Goal: Transaction & Acquisition: Purchase product/service

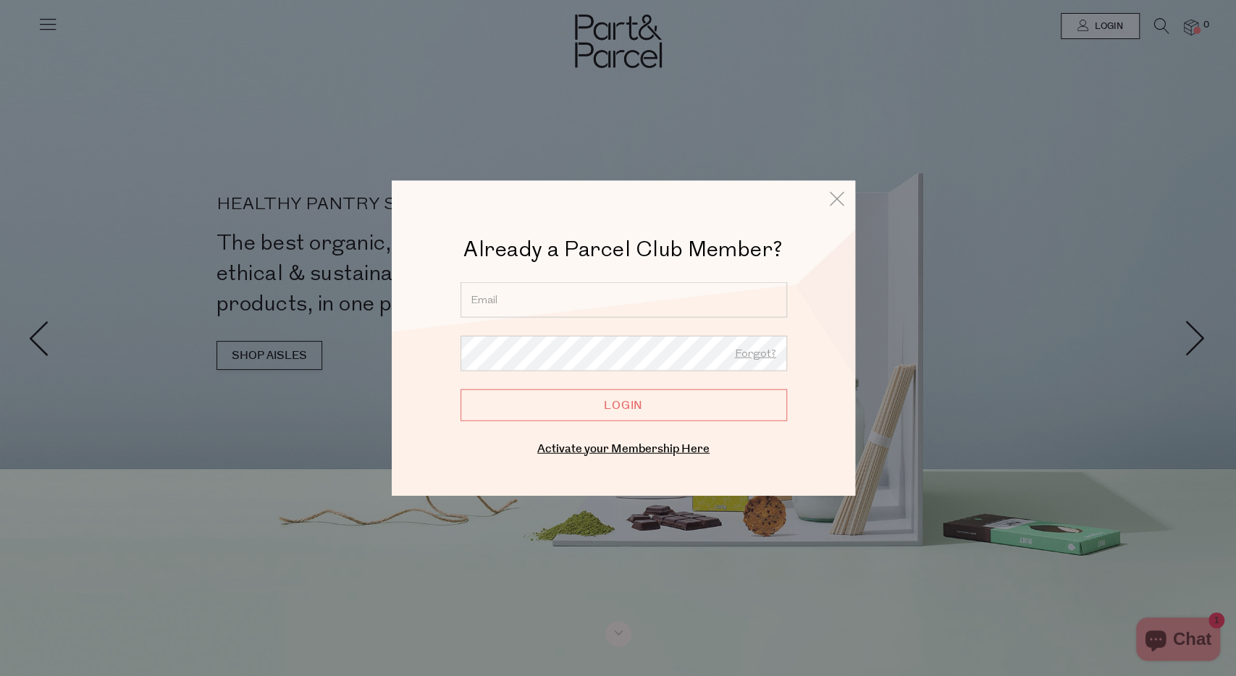
click at [583, 295] on input "email" at bounding box center [623, 299] width 326 height 35
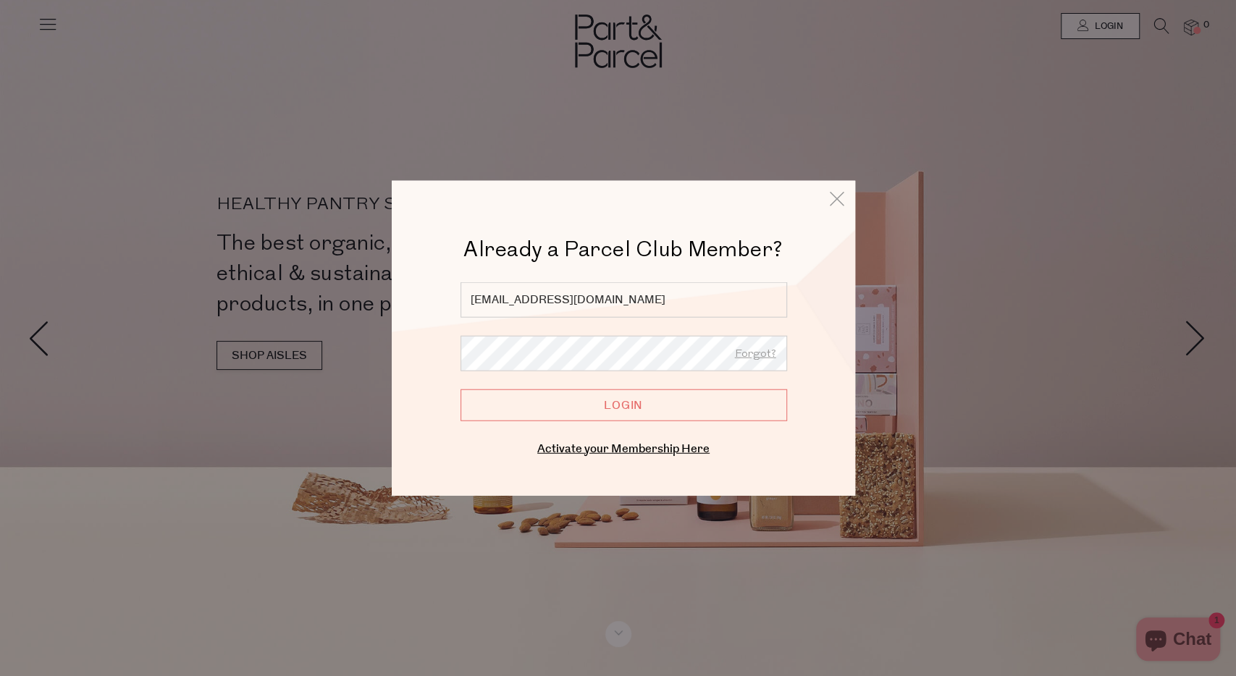
type input "brontewhitee@gmail.com"
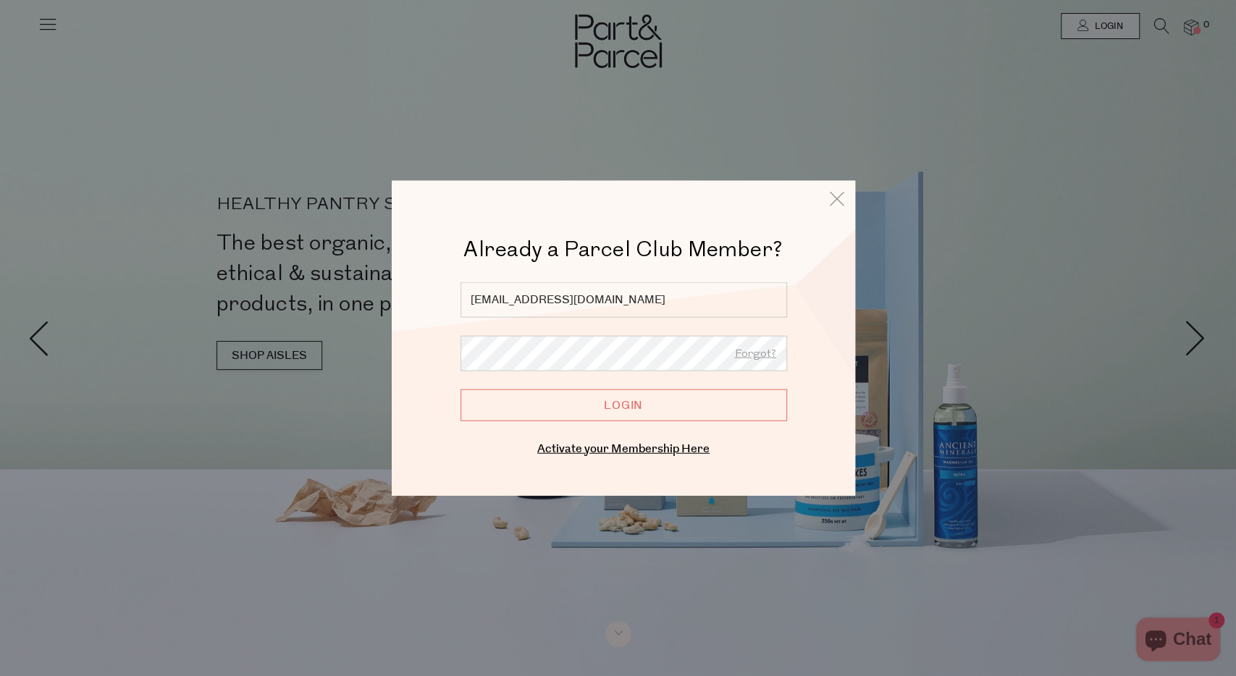
click at [460, 389] on input "Login" at bounding box center [623, 405] width 326 height 32
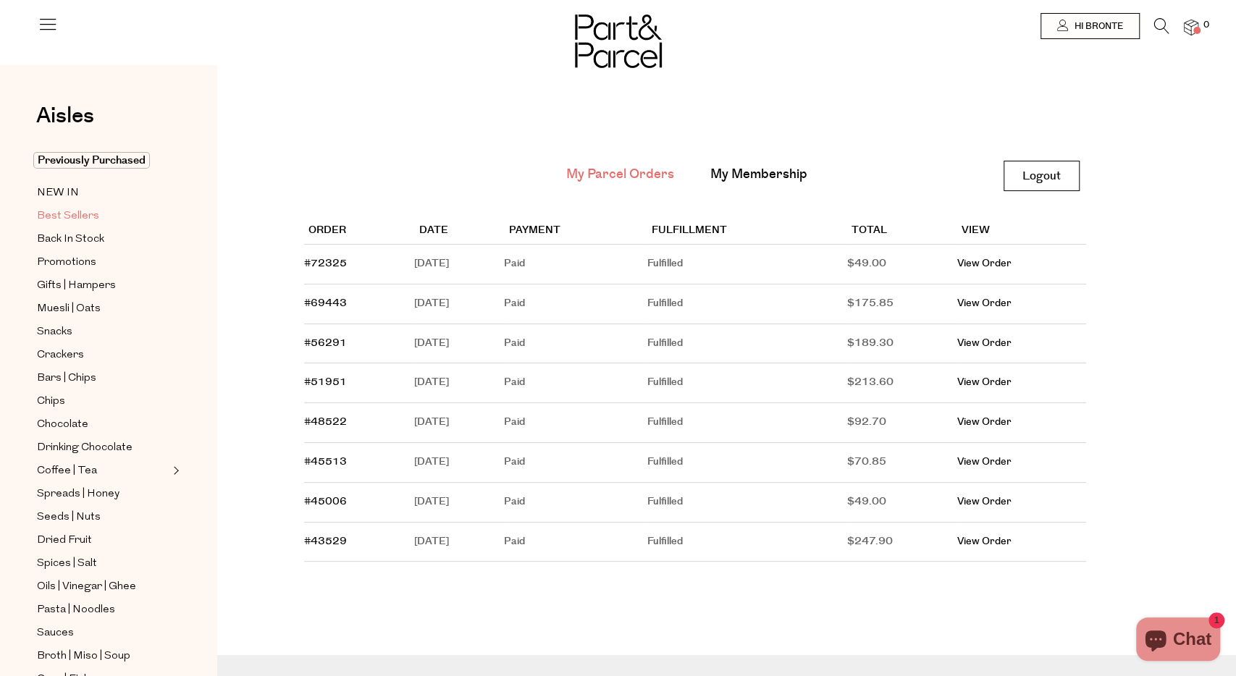
click at [62, 217] on span "Best Sellers" at bounding box center [68, 216] width 62 height 17
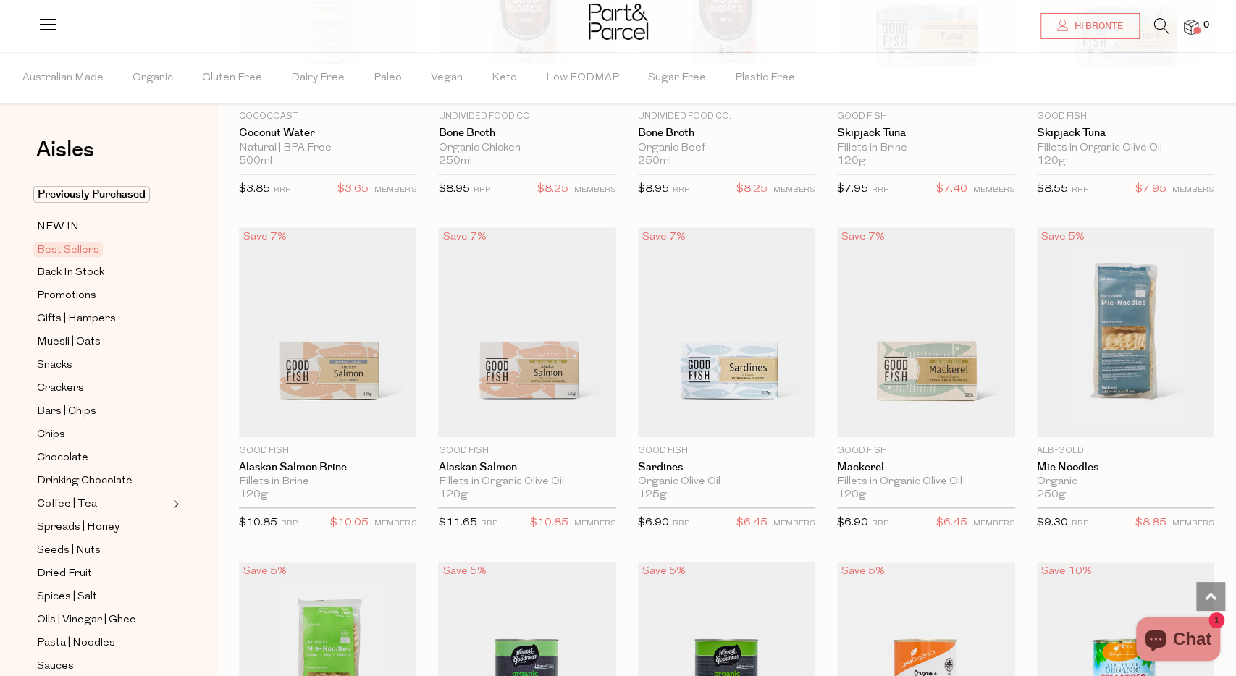
scroll to position [990, 0]
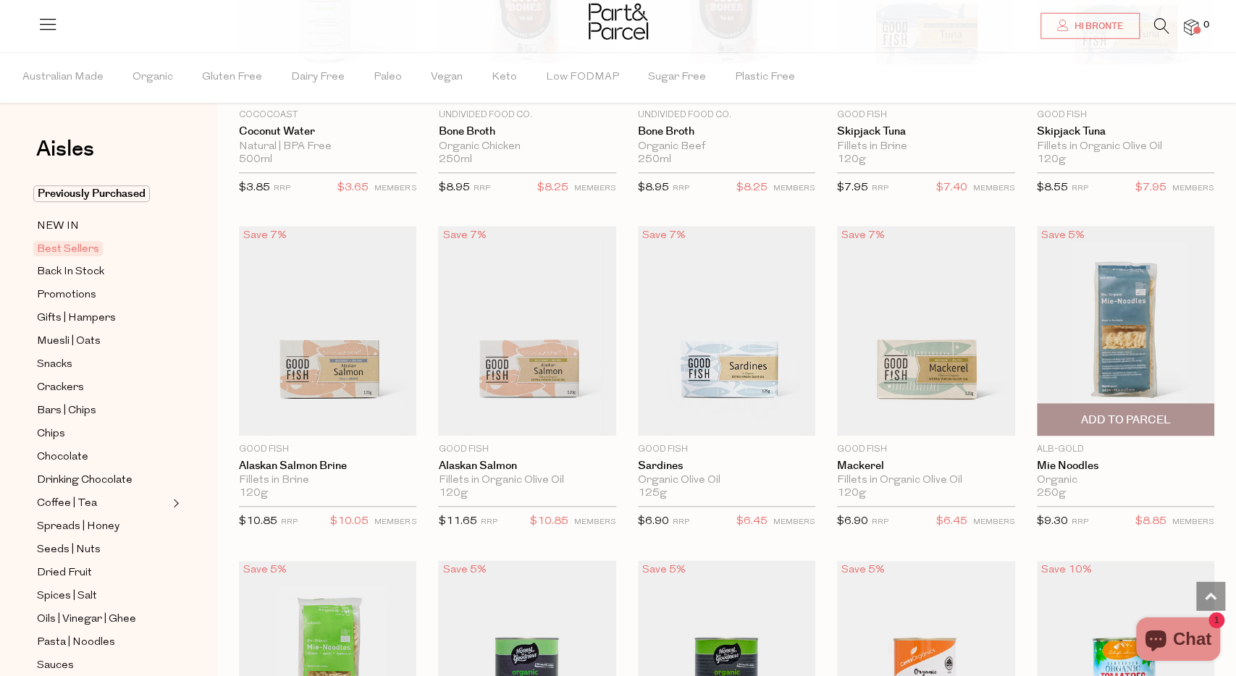
click at [1129, 425] on span "Add To Parcel" at bounding box center [1125, 420] width 169 height 31
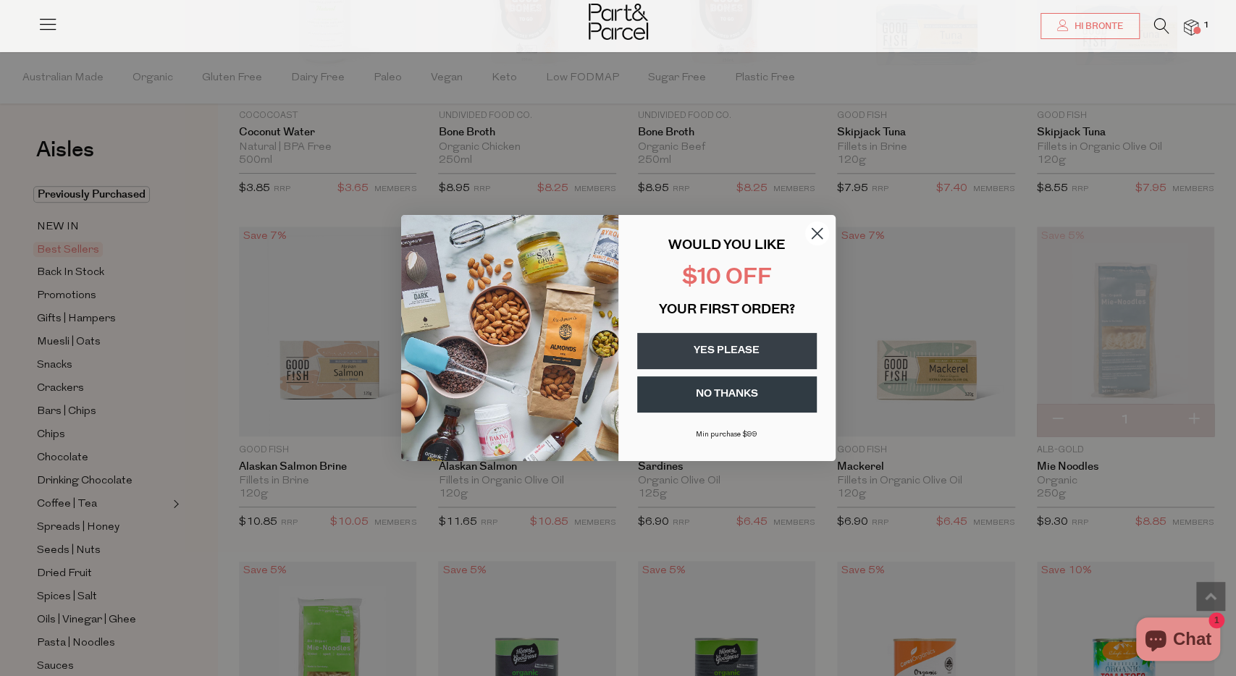
click at [819, 234] on circle "Close dialog" at bounding box center [816, 233] width 24 height 24
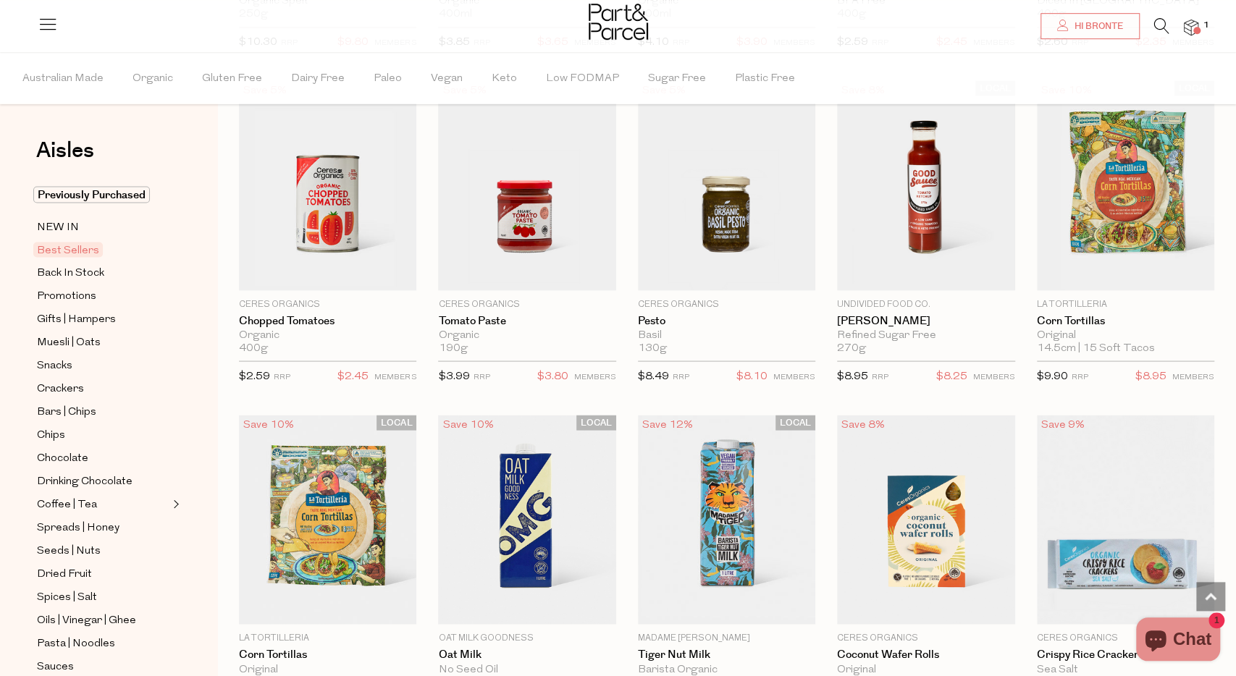
scroll to position [1808, 0]
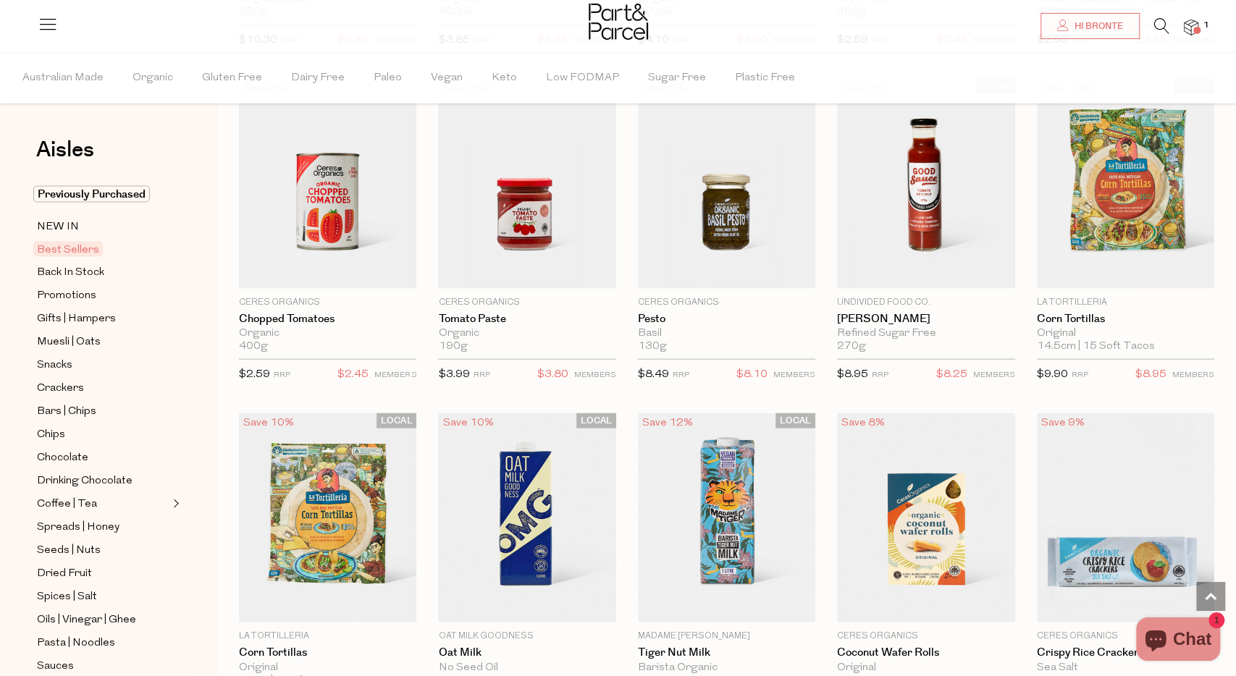
click at [1155, 28] on icon at bounding box center [1161, 26] width 15 height 16
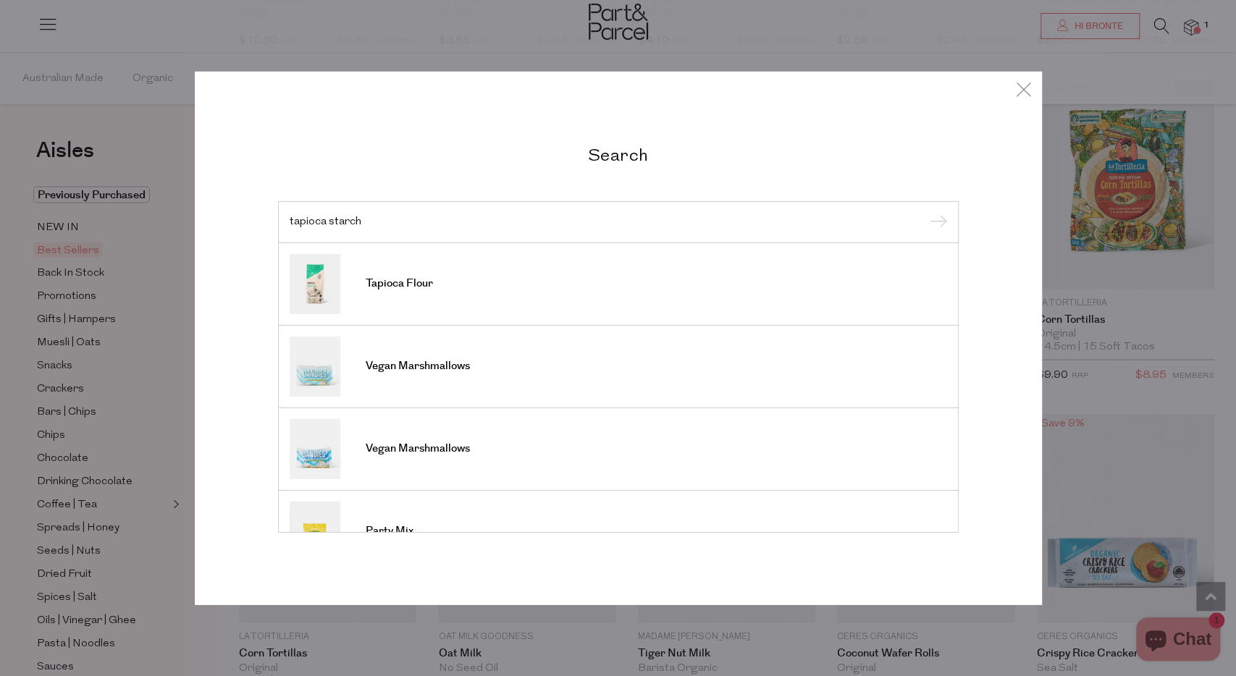
type input "tapioca starch"
click at [925, 212] on input "submit" at bounding box center [936, 223] width 22 height 22
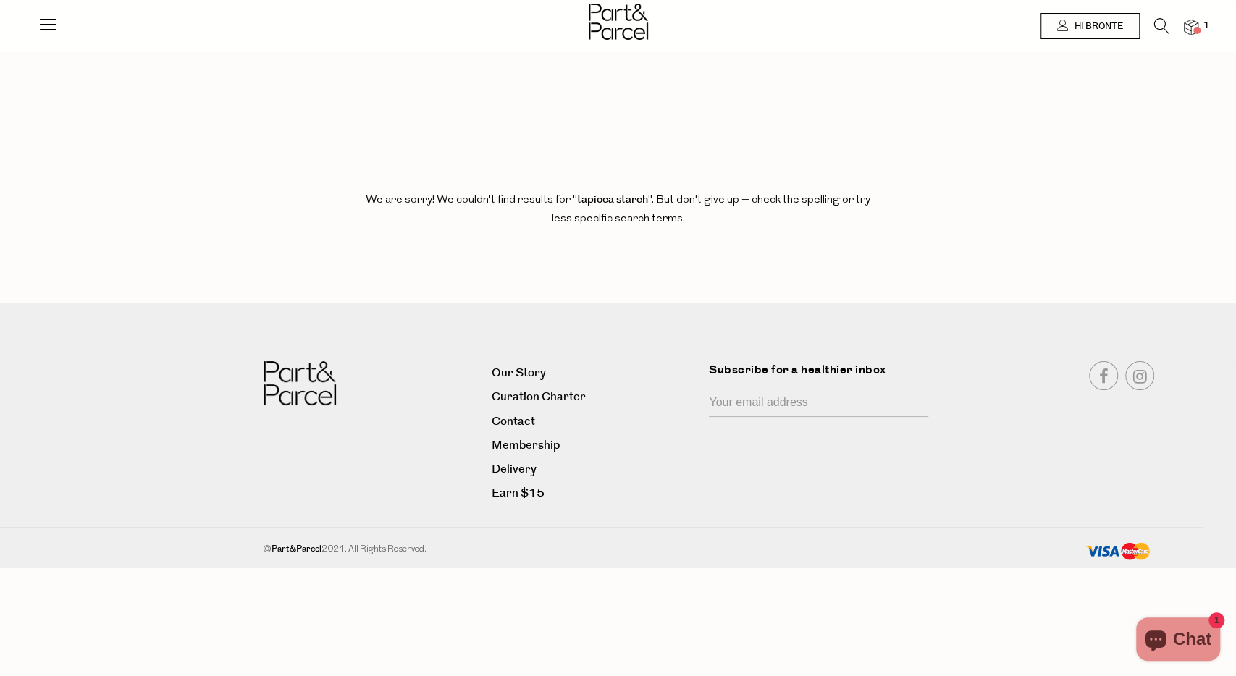
click at [1160, 25] on icon at bounding box center [1161, 26] width 15 height 16
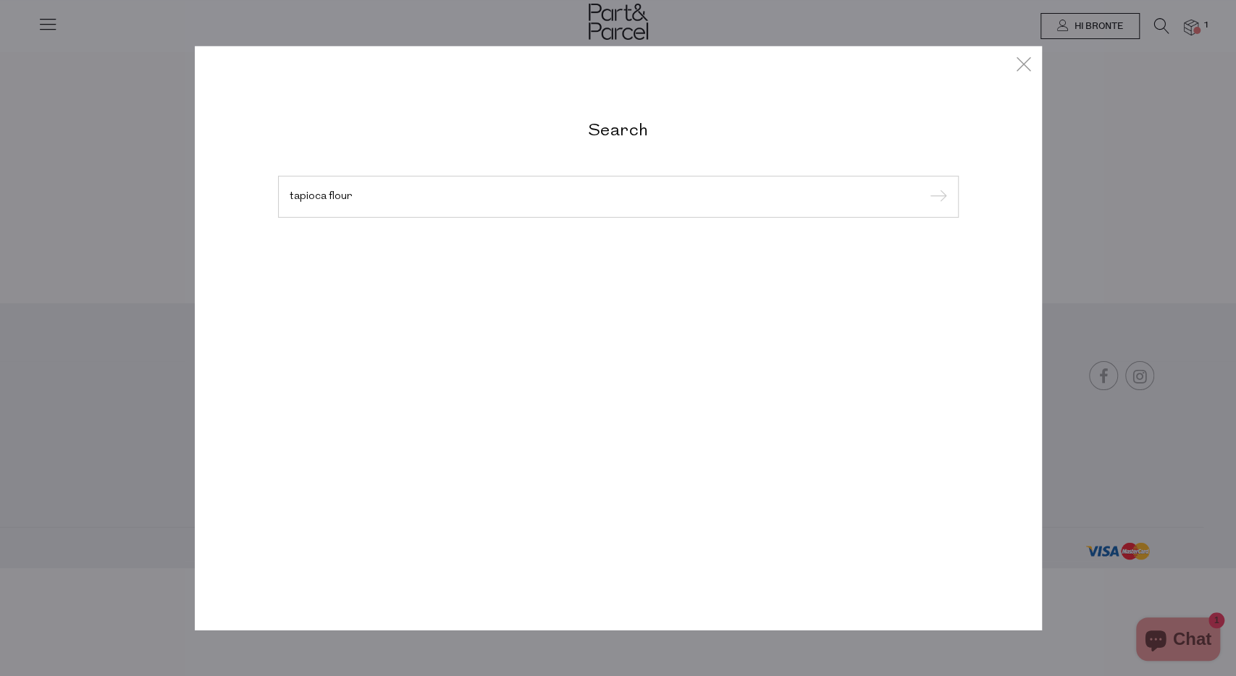
type input "tapioca flour"
click at [925, 187] on input "submit" at bounding box center [936, 198] width 22 height 22
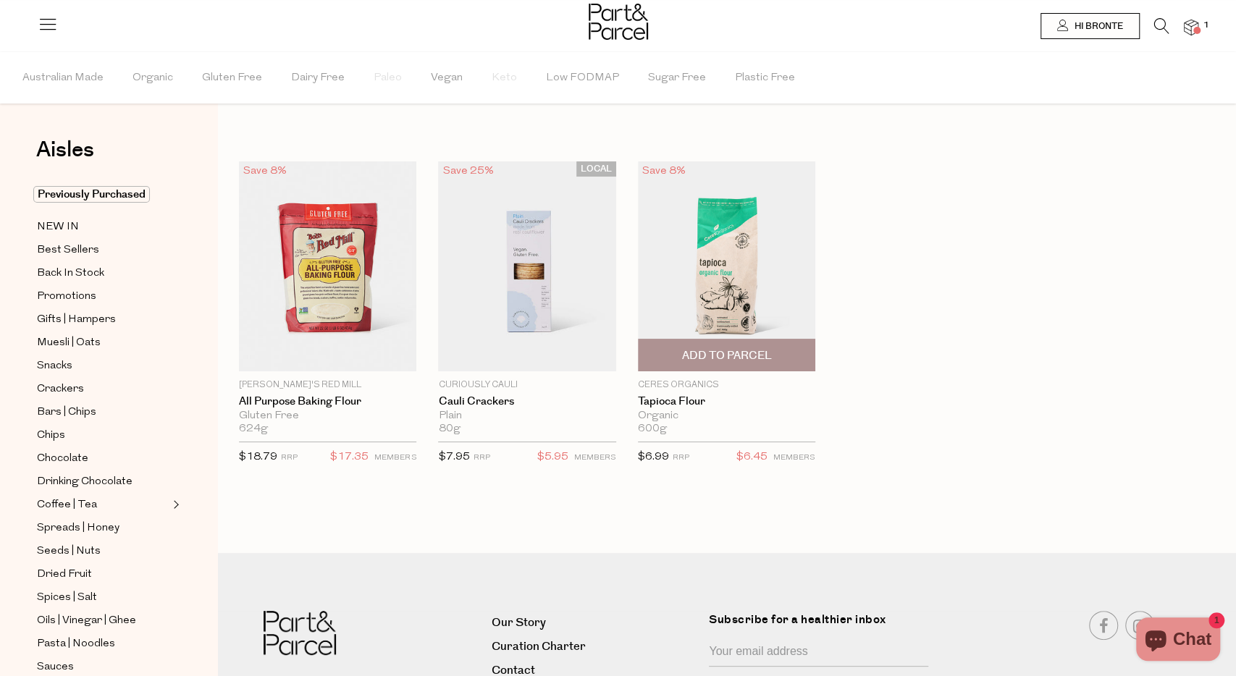
click at [759, 361] on span "Add To Parcel" at bounding box center [726, 355] width 90 height 15
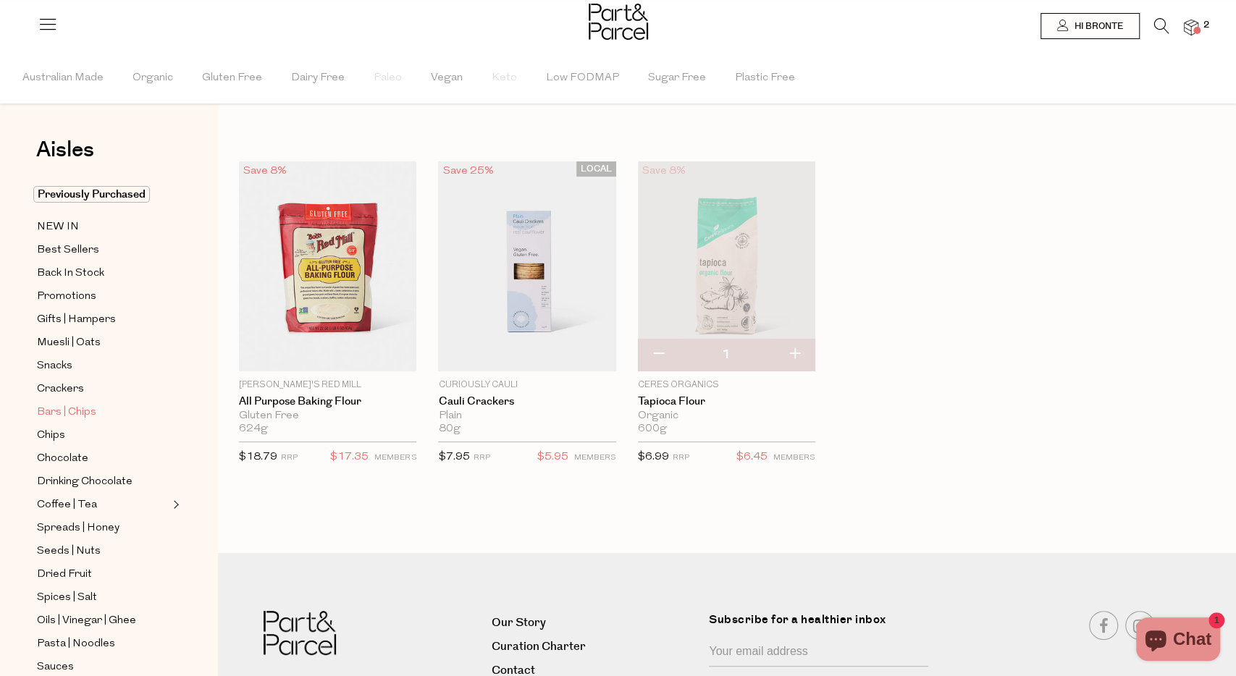
click at [82, 404] on span "Bars | Chips" at bounding box center [66, 412] width 59 height 17
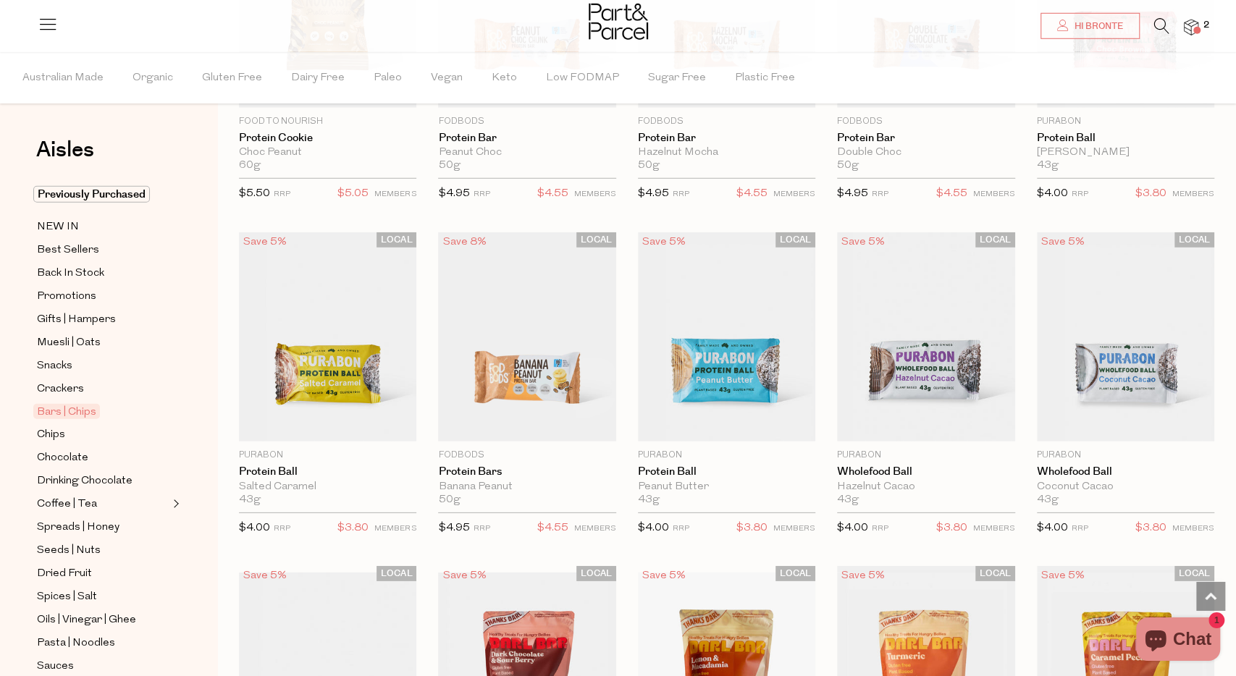
scroll to position [2644, 0]
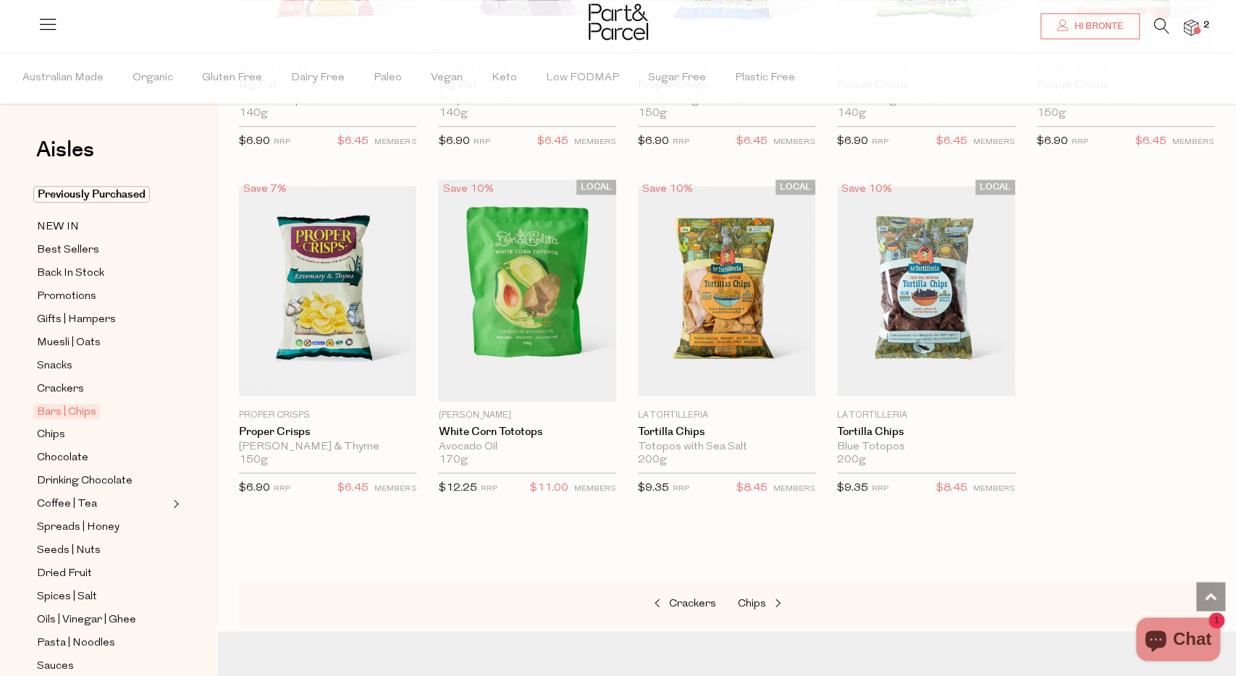
scroll to position [4402, 0]
click at [64, 364] on span "Snacks" at bounding box center [54, 366] width 35 height 17
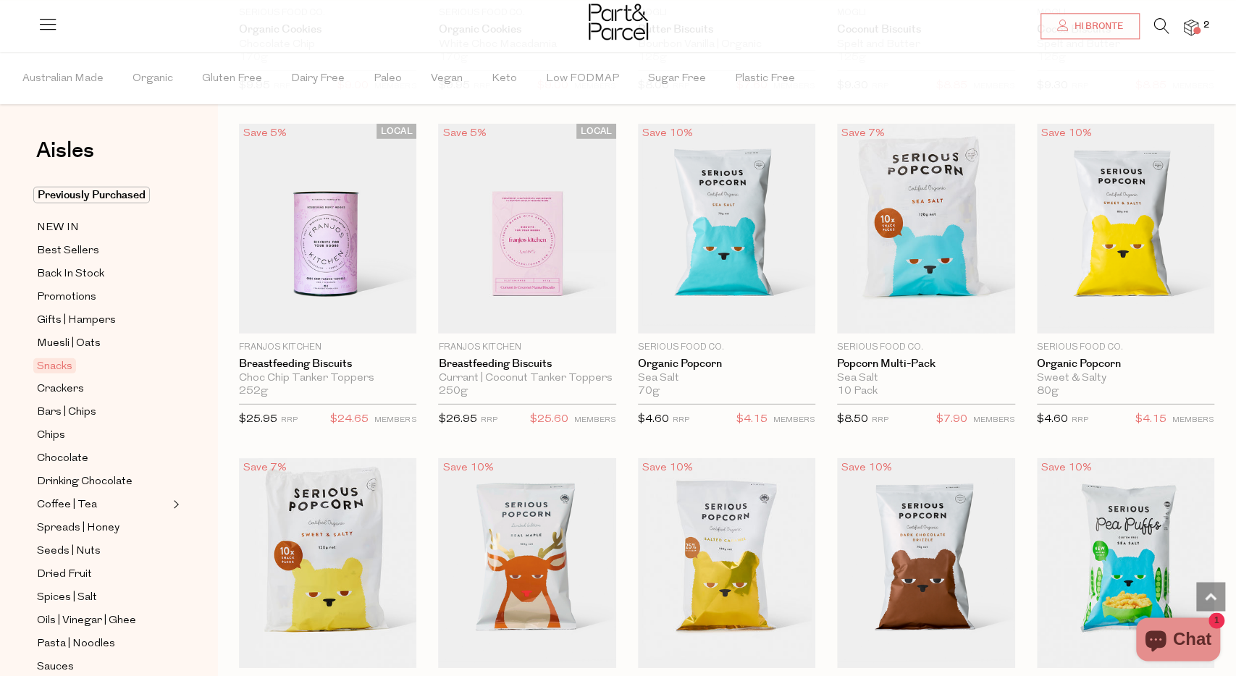
scroll to position [2753, 0]
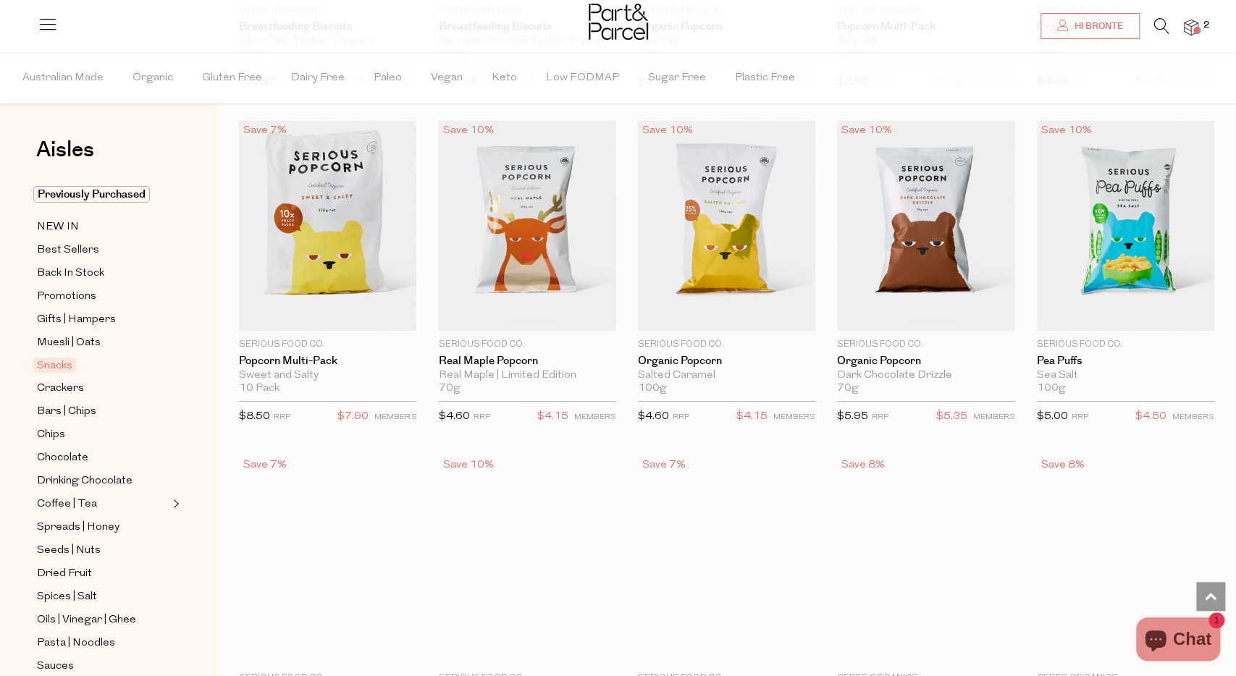
scroll to position [3088, 0]
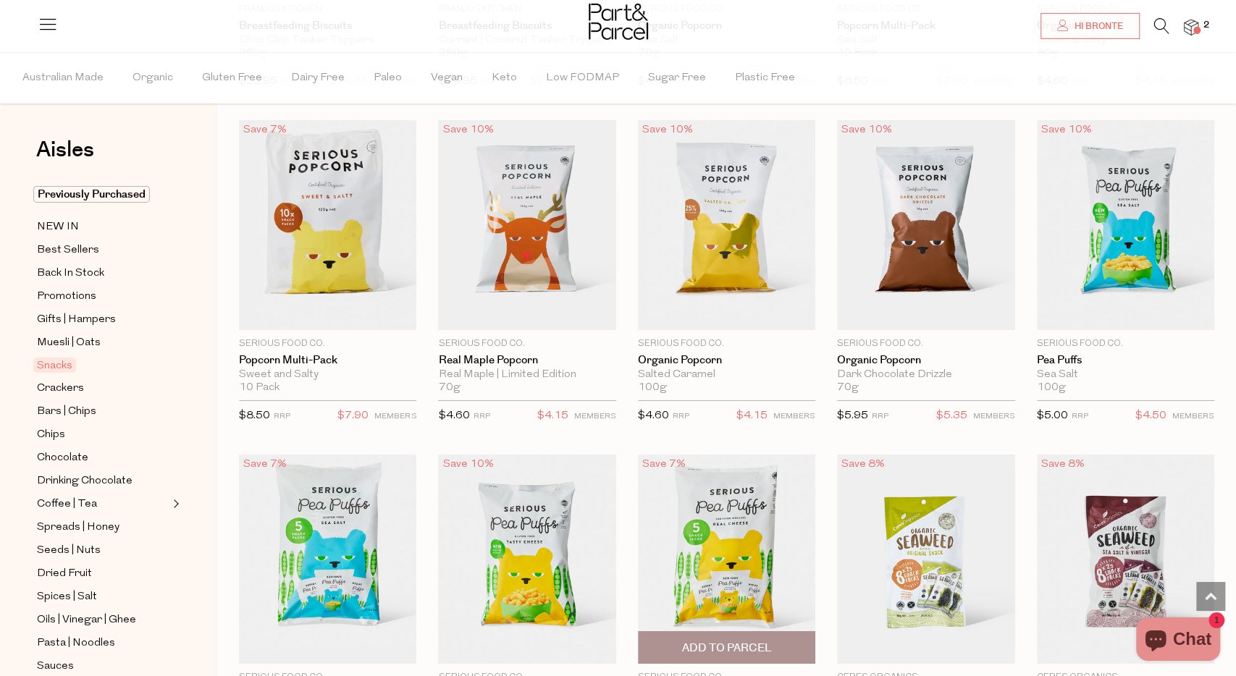
click at [623, 502] on div "Save 7% 1 Add To Parcel Serious Food Co. Pea Puffs Multi-Pack Tasty Cheese 5 Pa…" at bounding box center [715, 611] width 199 height 313
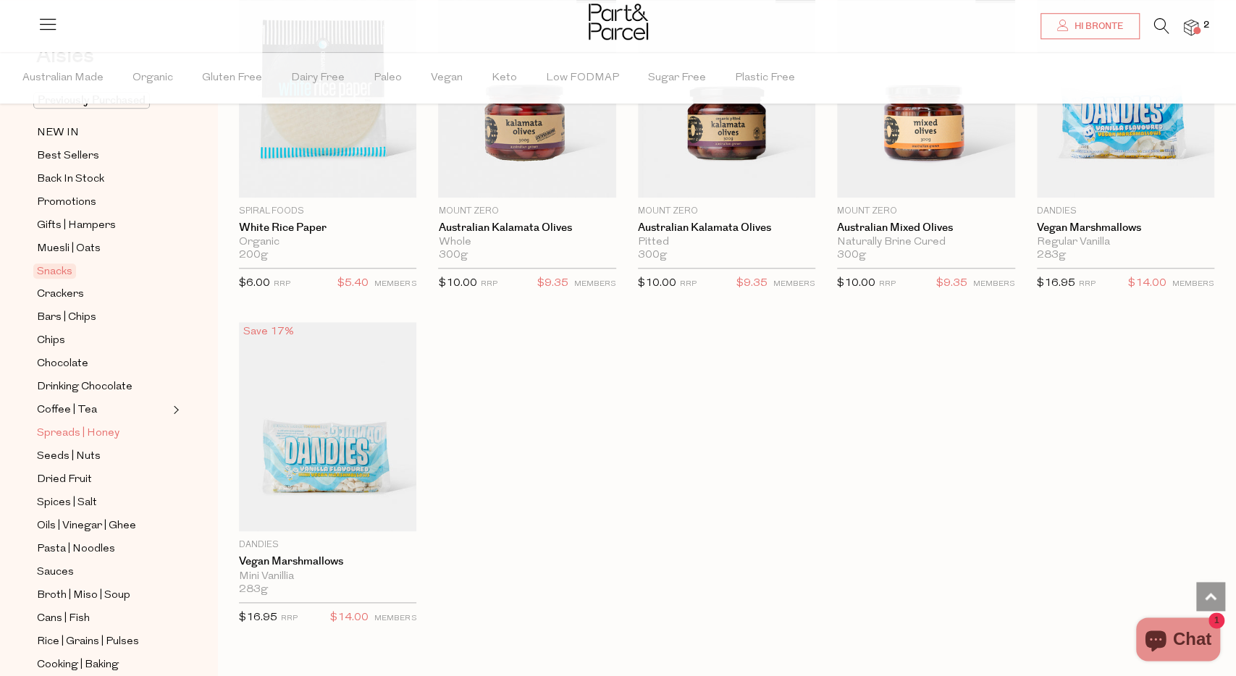
scroll to position [145, 0]
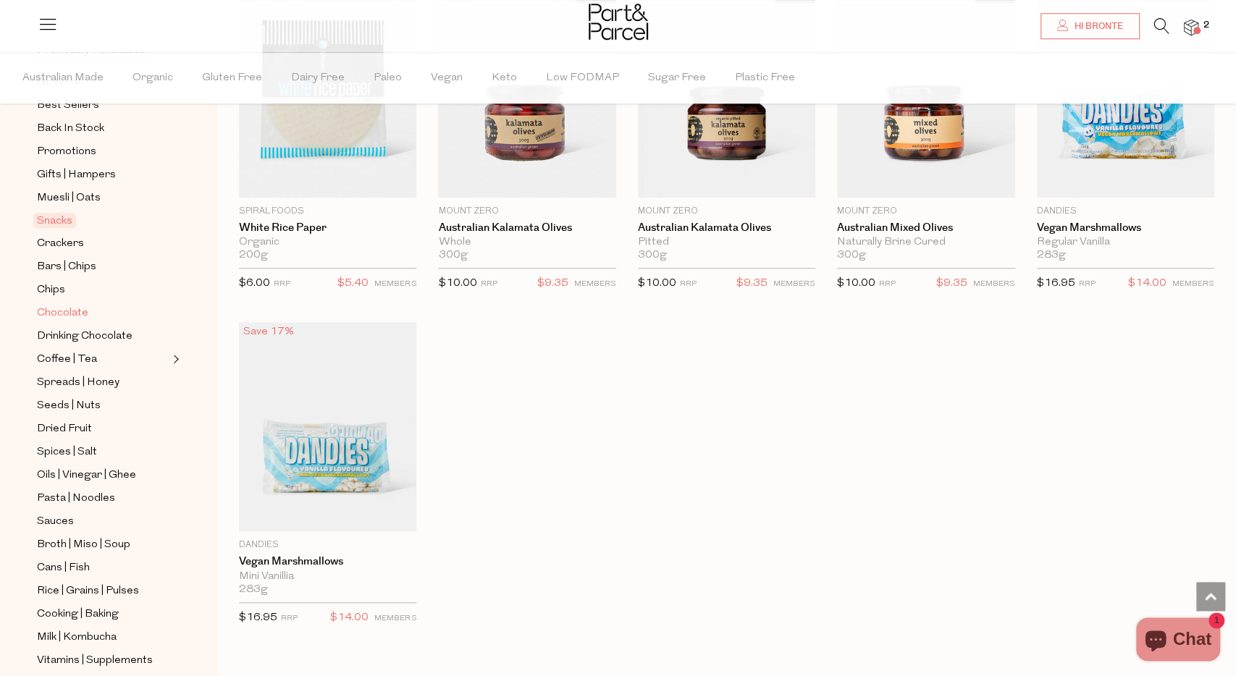
click at [77, 305] on span "Chocolate" at bounding box center [62, 313] width 51 height 17
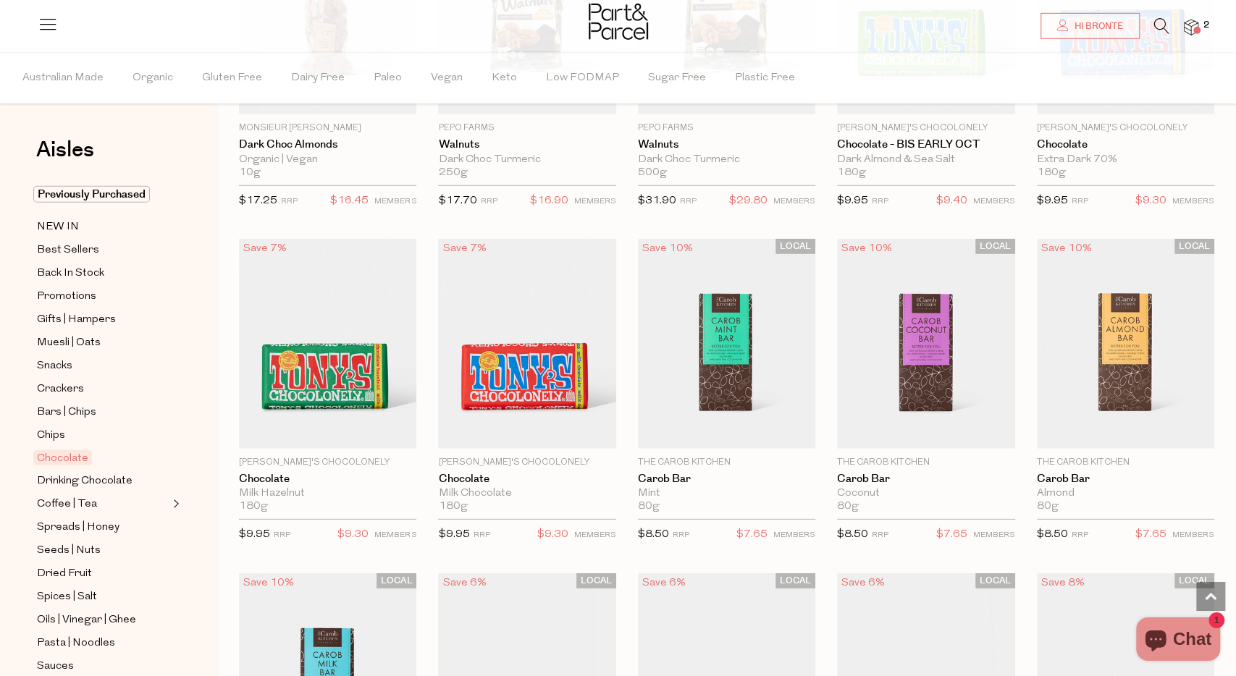
scroll to position [2680, 0]
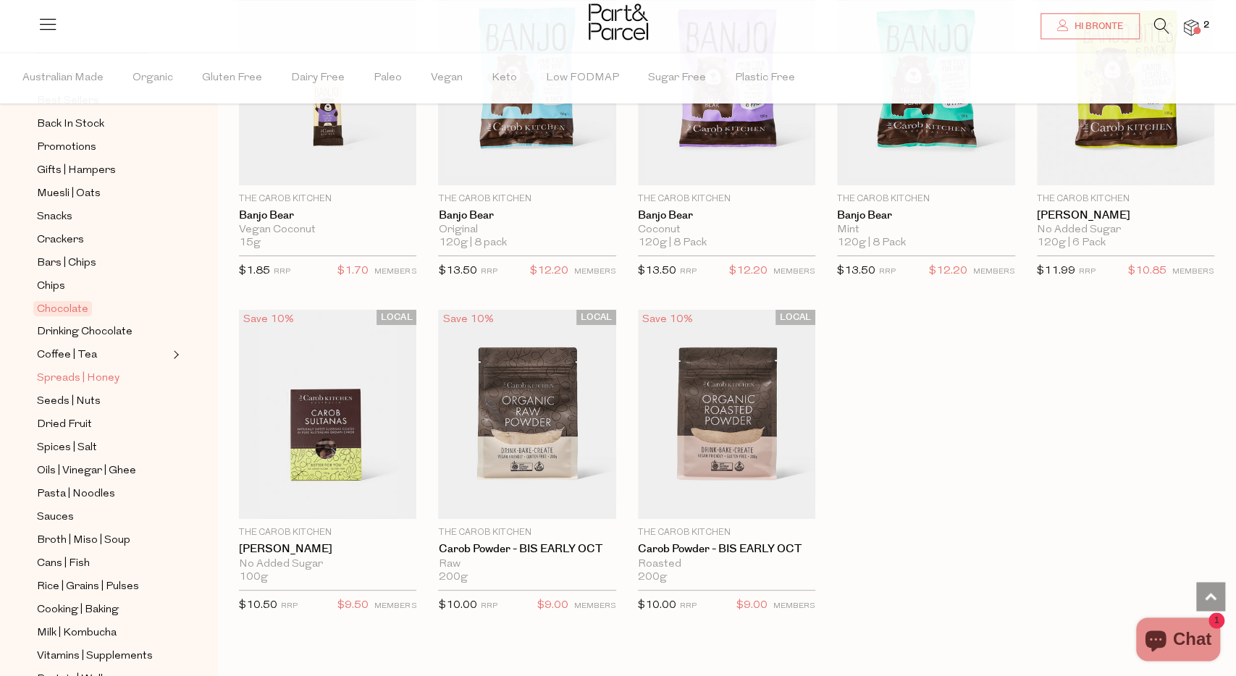
scroll to position [150, 0]
click at [54, 346] on span "Coffee | Tea" at bounding box center [67, 354] width 60 height 17
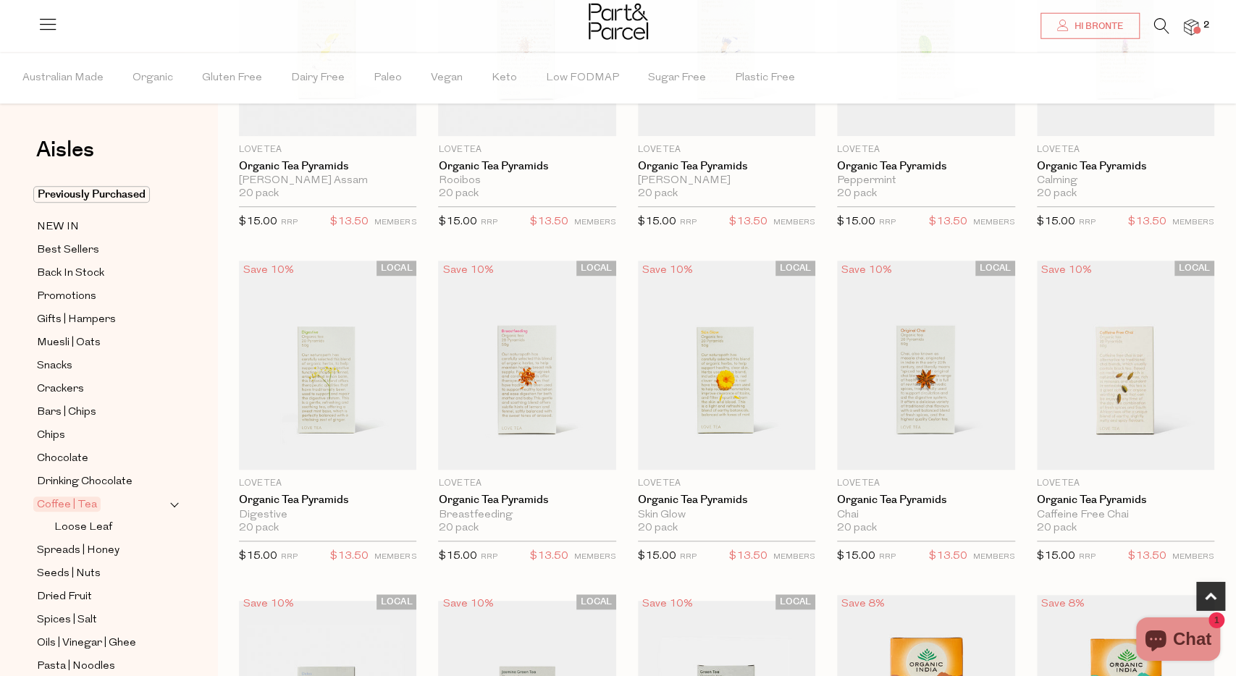
scroll to position [679, 0]
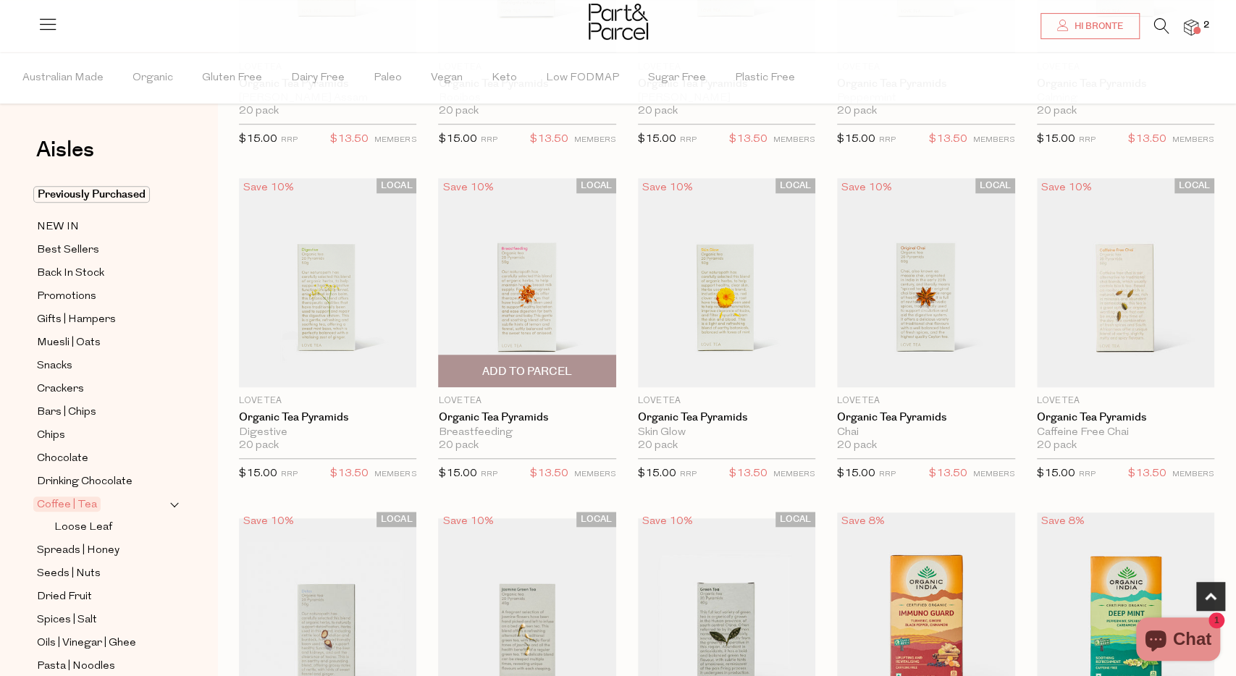
click at [553, 366] on span "Add To Parcel" at bounding box center [527, 371] width 90 height 15
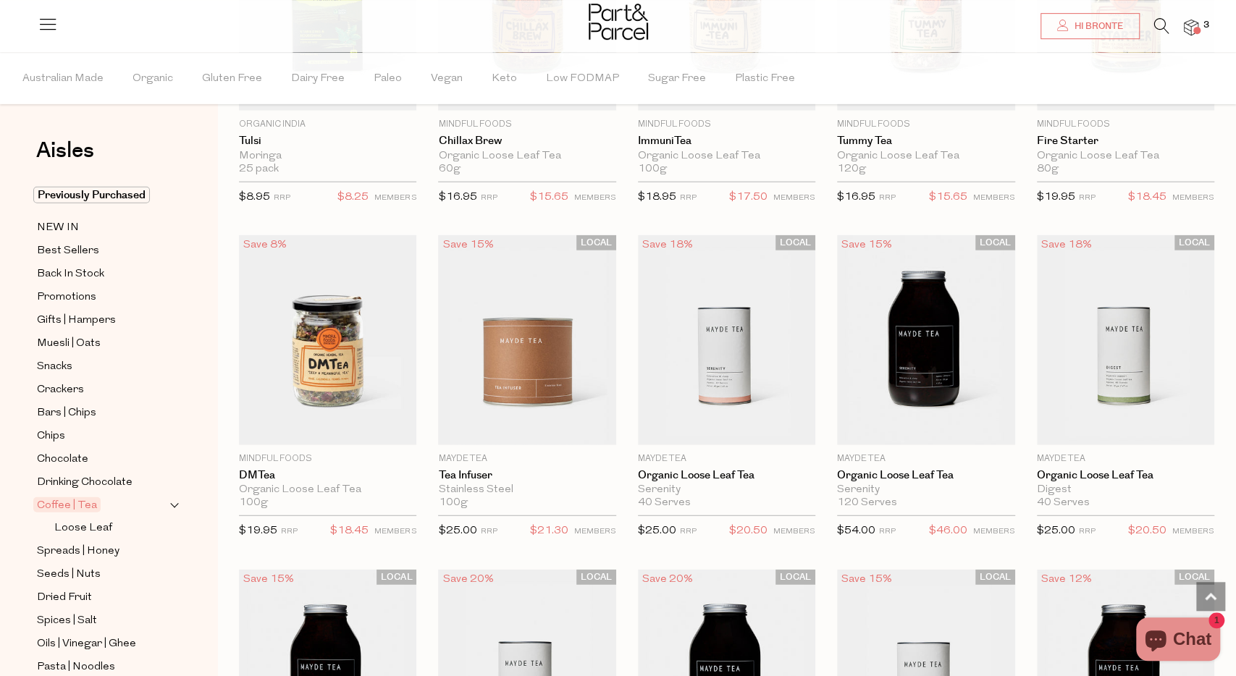
scroll to position [2318, 0]
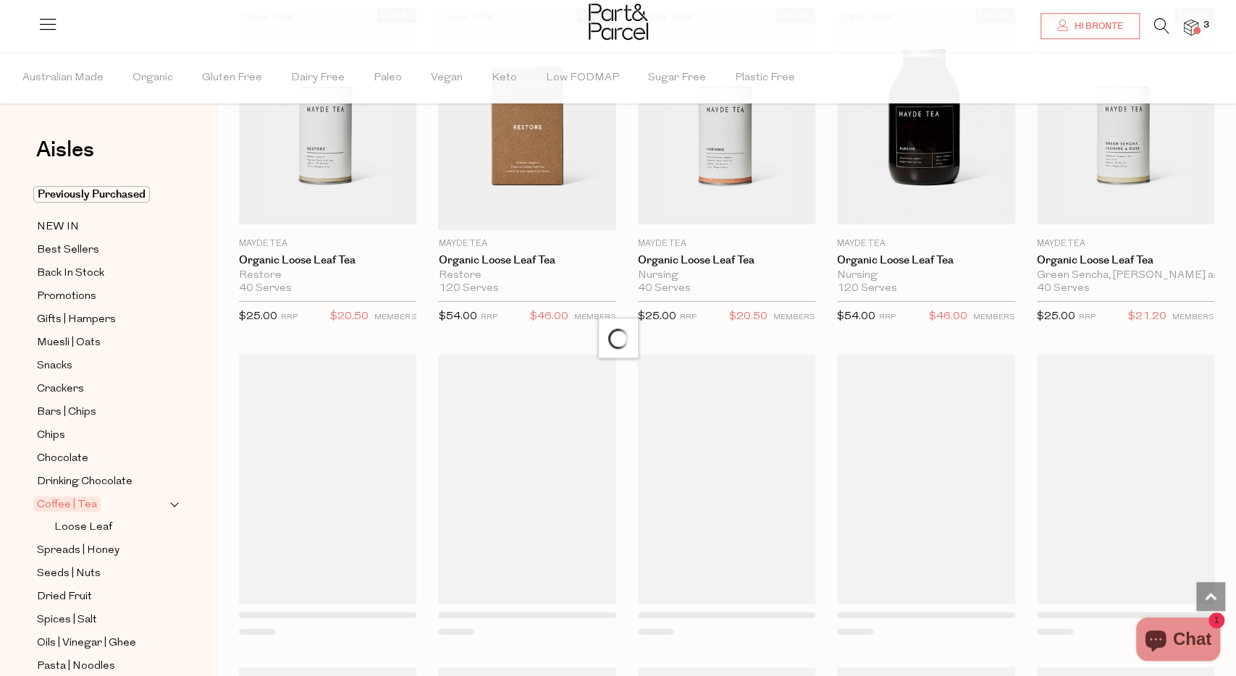
scroll to position [3217, 0]
